Goal: Transaction & Acquisition: Purchase product/service

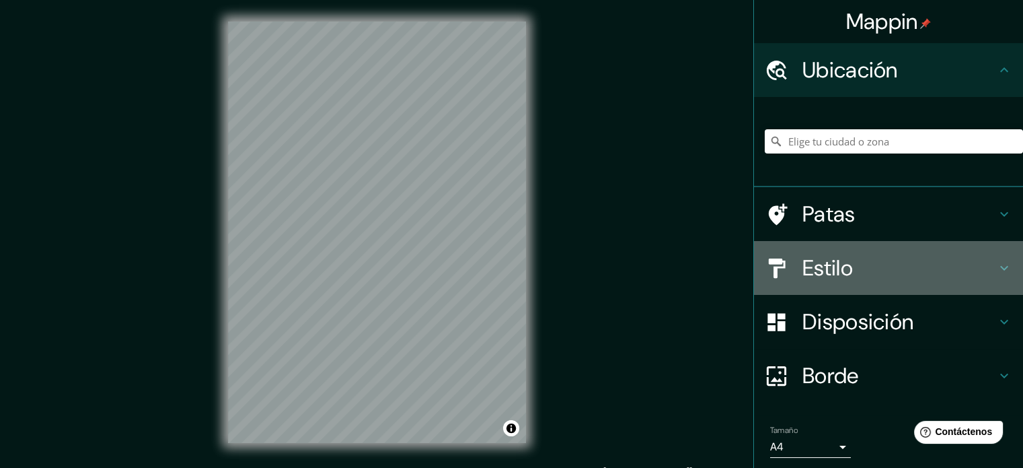
click at [867, 267] on h4 "Estilo" at bounding box center [900, 267] width 194 height 27
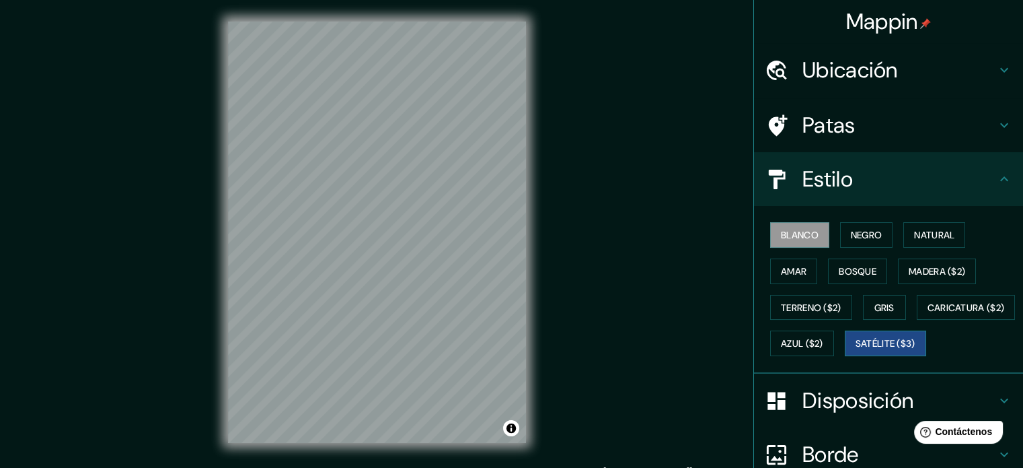
click at [856, 350] on font "Satélite ($3)" at bounding box center [886, 344] width 60 height 12
click at [535, 147] on div "© Mapbox © OpenStreetMap Improve this map © Maxar" at bounding box center [377, 232] width 341 height 464
click at [530, 336] on div "© Mapbox © OpenStreetMap Improve this map © Maxar" at bounding box center [377, 232] width 341 height 464
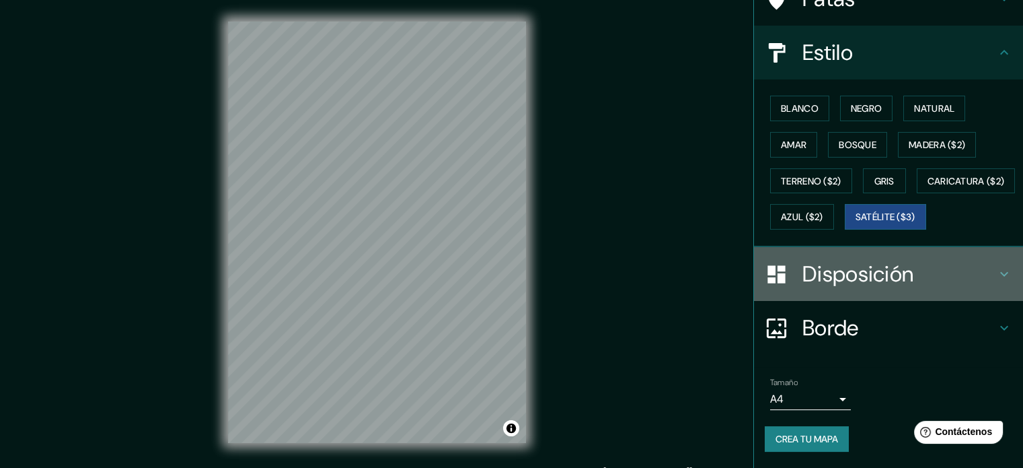
click at [869, 290] on div "Disposición" at bounding box center [888, 274] width 269 height 54
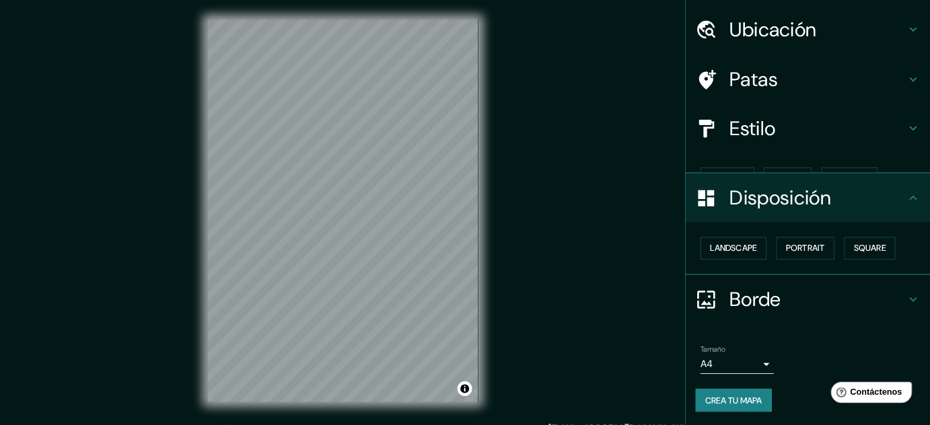
scroll to position [16, 0]
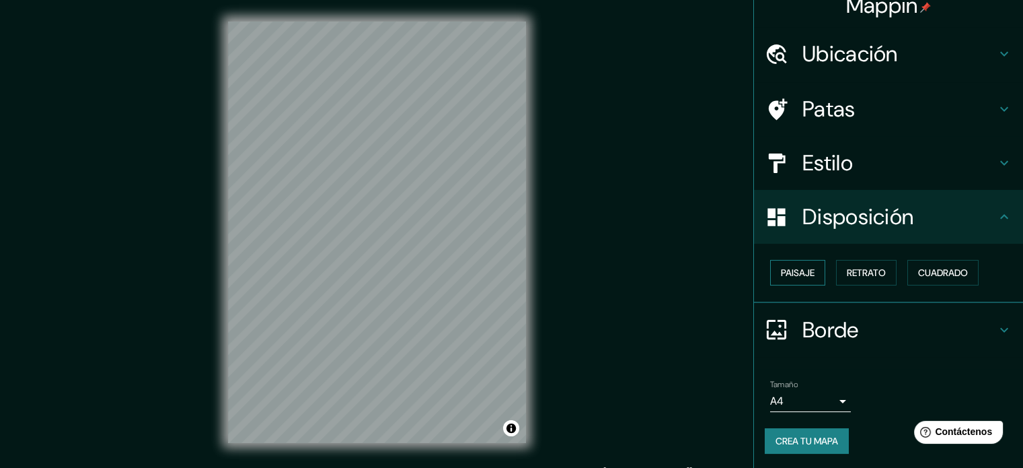
click at [800, 277] on font "Paisaje" at bounding box center [798, 272] width 34 height 12
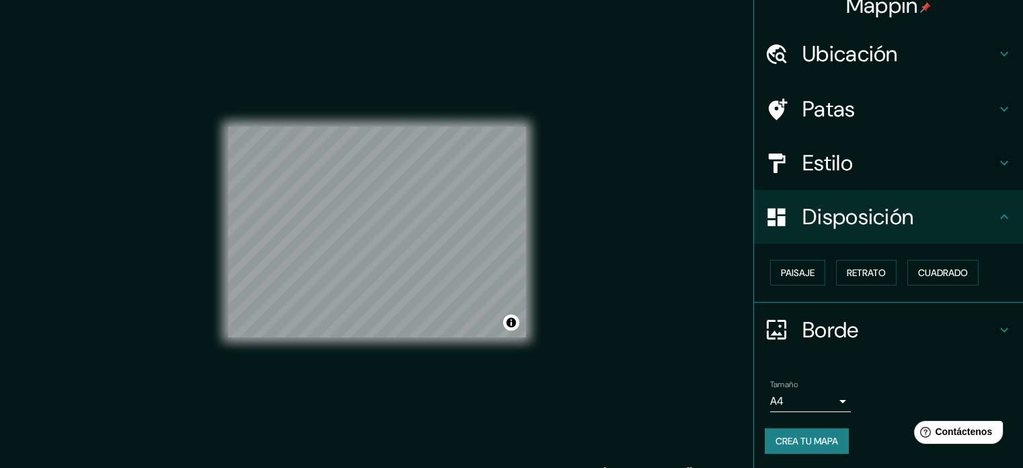
click at [566, 277] on div "Mappin Ubicación Patas Estilo Disposición Paisaje Retrato Cuadrado Borde Elige …" at bounding box center [511, 243] width 1023 height 486
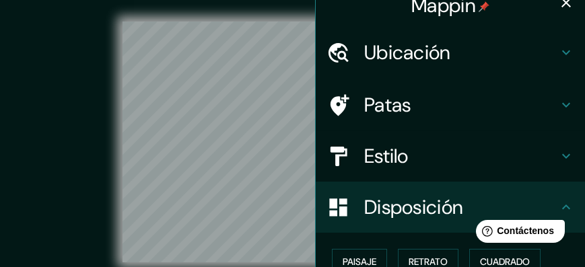
drag, startPoint x: 803, startPoint y: 6, endPoint x: 33, endPoint y: 52, distance: 771.8
click at [33, 52] on div "© Mapbox © OpenStreetMap Improve this map © Maxar" at bounding box center [292, 142] width 526 height 240
click at [561, 3] on icon "button" at bounding box center [565, 2] width 9 height 9
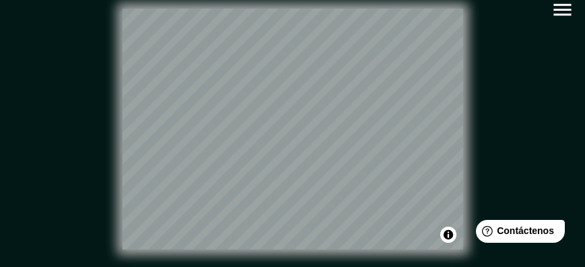
scroll to position [0, 0]
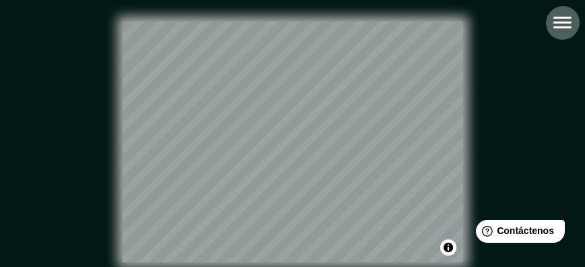
click at [567, 18] on icon "button" at bounding box center [562, 23] width 24 height 24
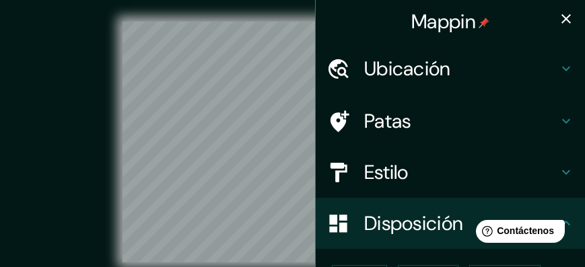
click at [426, 166] on h4 "Estilo" at bounding box center [461, 172] width 194 height 24
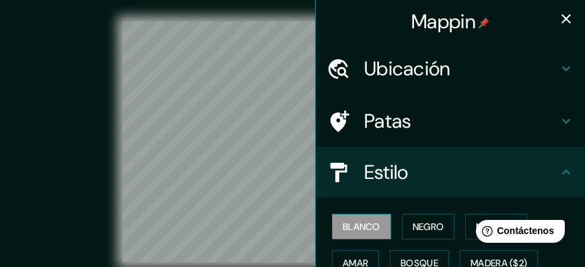
click at [372, 223] on font "Blanco" at bounding box center [361, 227] width 38 height 12
click at [79, 69] on div "© Mapbox © OpenStreetMap Improve this map" at bounding box center [292, 142] width 526 height 240
click at [563, 20] on icon "button" at bounding box center [566, 19] width 16 height 16
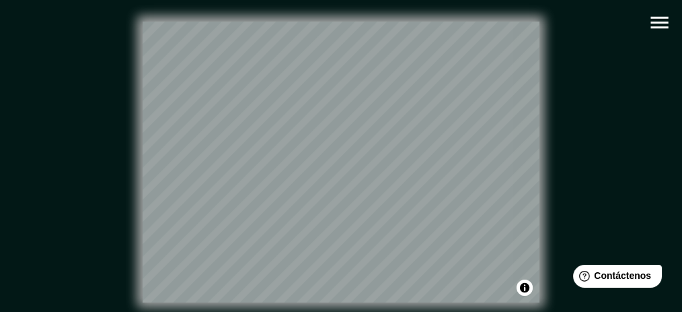
click at [655, 24] on icon "button" at bounding box center [660, 23] width 24 height 24
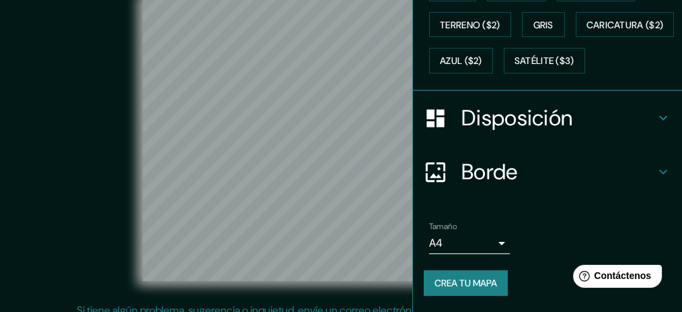
scroll to position [33, 0]
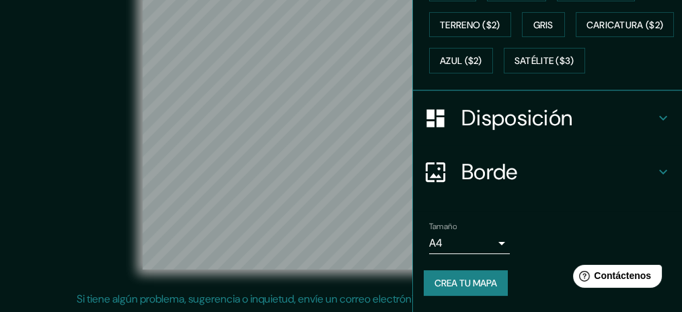
click at [480, 282] on font "Crea tu mapa" at bounding box center [466, 283] width 63 height 12
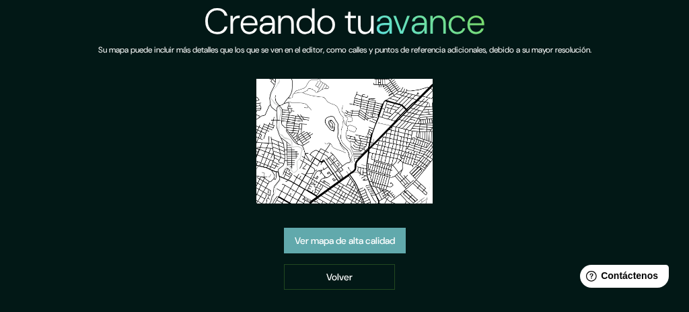
click at [388, 234] on font "Ver mapa de alta calidad" at bounding box center [345, 240] width 100 height 12
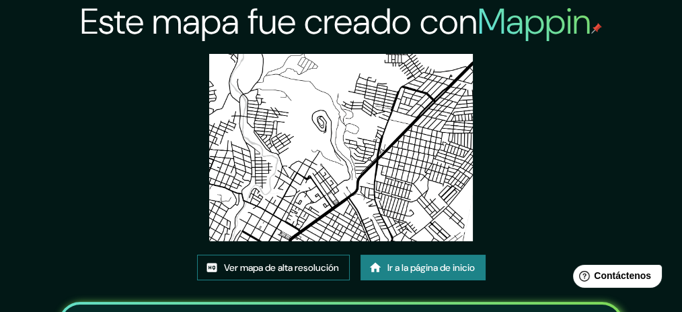
click at [296, 272] on font "Ver mapa de alta resolución" at bounding box center [281, 267] width 115 height 12
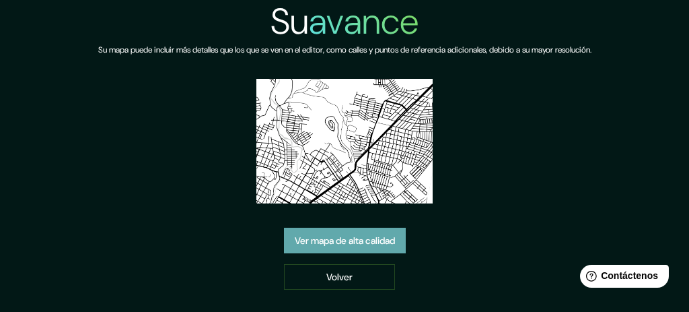
click at [373, 231] on font "Ver mapa de alta calidad" at bounding box center [345, 239] width 100 height 17
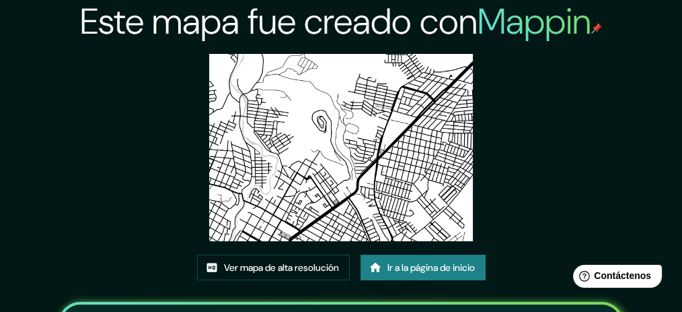
click at [459, 22] on font "Este mapa fue creado con" at bounding box center [279, 21] width 398 height 47
click at [532, 20] on font "Mappin" at bounding box center [535, 21] width 114 height 47
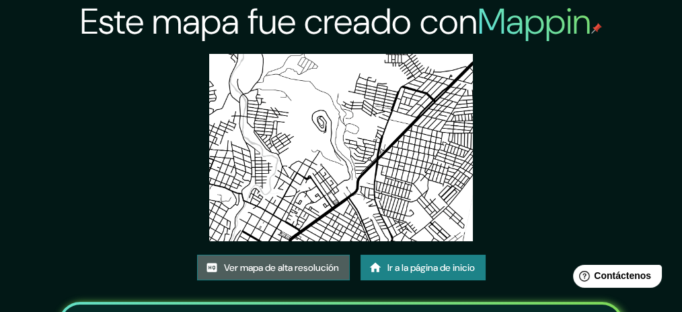
click at [318, 268] on font "Ver mapa de alta resolución" at bounding box center [281, 267] width 115 height 12
